Goal: Navigation & Orientation: Find specific page/section

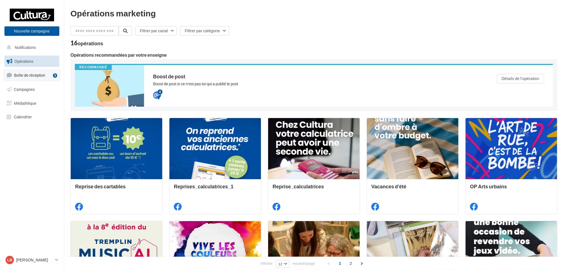
click at [35, 77] on span "Boîte de réception" at bounding box center [29, 75] width 31 height 5
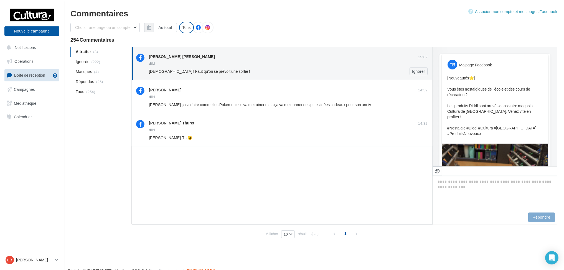
scroll to position [292, 0]
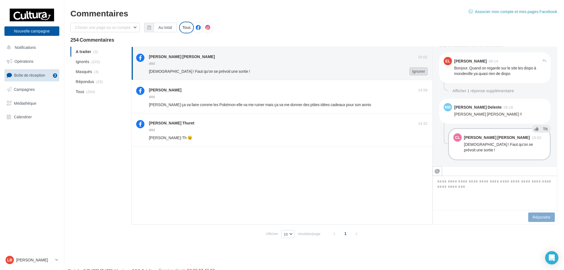
click at [422, 74] on button "Ignorer" at bounding box center [419, 71] width 18 height 8
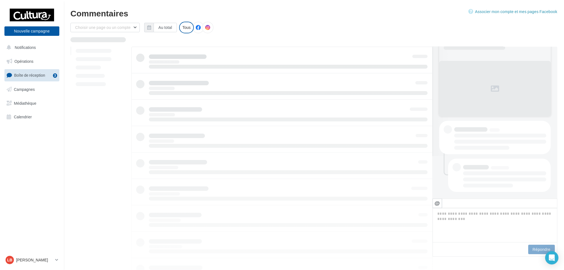
scroll to position [42, 0]
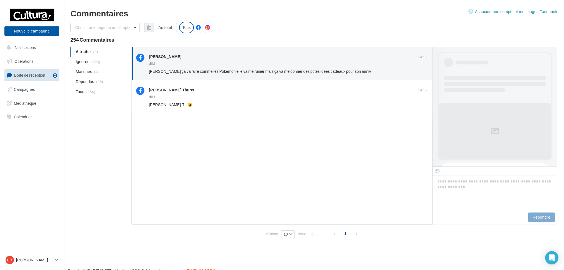
click at [422, 68] on button "Ignorer" at bounding box center [419, 71] width 18 height 8
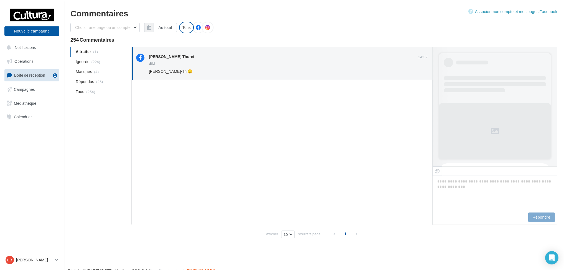
click at [422, 68] on button "Ignorer" at bounding box center [419, 71] width 18 height 8
